Goal: Task Accomplishment & Management: Complete application form

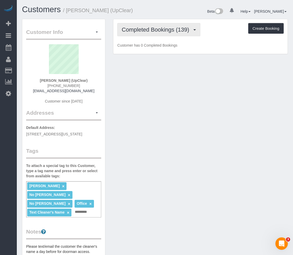
click at [182, 33] on span "Completed Bookings (139)" at bounding box center [156, 29] width 70 height 6
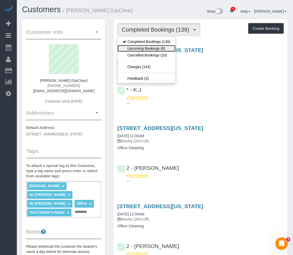
click at [172, 50] on link "Upcoming Bookings (6)" at bounding box center [146, 48] width 58 height 7
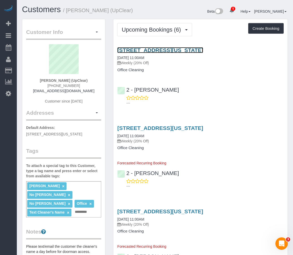
click at [165, 49] on link "[STREET_ADDRESS][US_STATE]" at bounding box center [160, 50] width 86 height 6
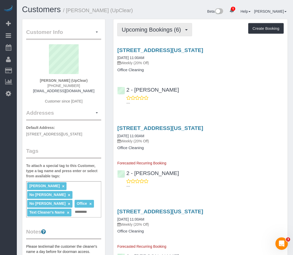
click at [142, 30] on span "Upcoming Bookings (6)" at bounding box center [152, 29] width 62 height 6
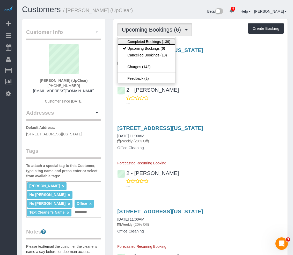
click at [142, 41] on link "Completed Bookings (139)" at bounding box center [146, 41] width 58 height 7
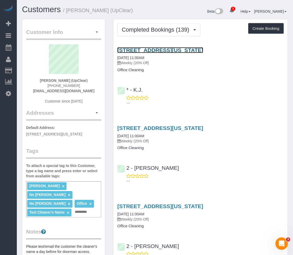
click at [192, 49] on link "[STREET_ADDRESS][US_STATE]" at bounding box center [160, 50] width 86 height 6
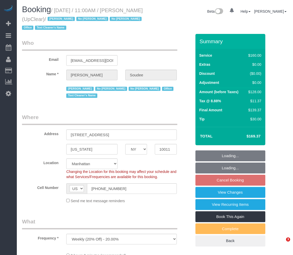
select select "NY"
select select "number:89"
select select "number:90"
select select "number:15"
select select "number:5"
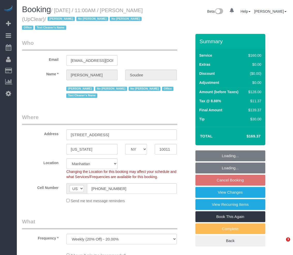
select select "object:834"
select select "spot4"
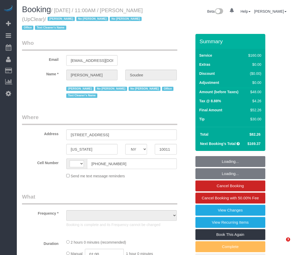
select select "NY"
select select "string:[GEOGRAPHIC_DATA]"
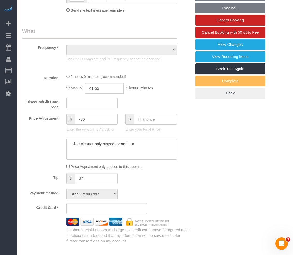
select select "number:89"
select select "number:90"
select select "number:15"
select select "number:5"
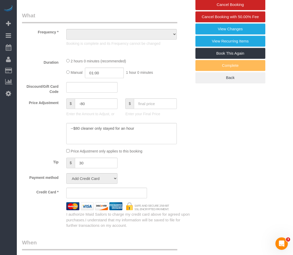
select select "object:840"
select select "spot1"
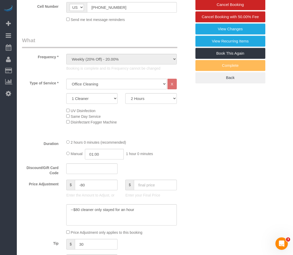
select select "string:stripe-pm_1NbO8G4VGloSiKo7yDZXrVCR"
select select "object:1363"
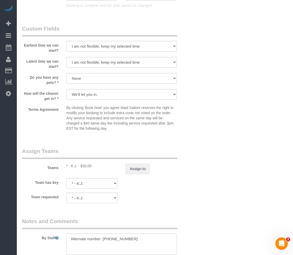
scroll to position [517, 0]
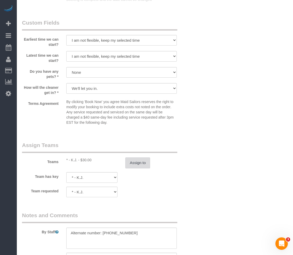
click at [143, 163] on button "Assign to" at bounding box center [137, 162] width 25 height 11
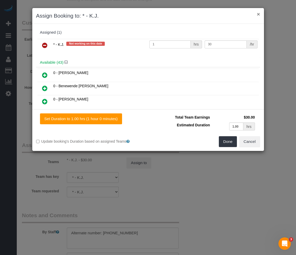
click at [258, 13] on button "×" at bounding box center [258, 13] width 3 height 5
